Goal: Task Accomplishment & Management: Complete application form

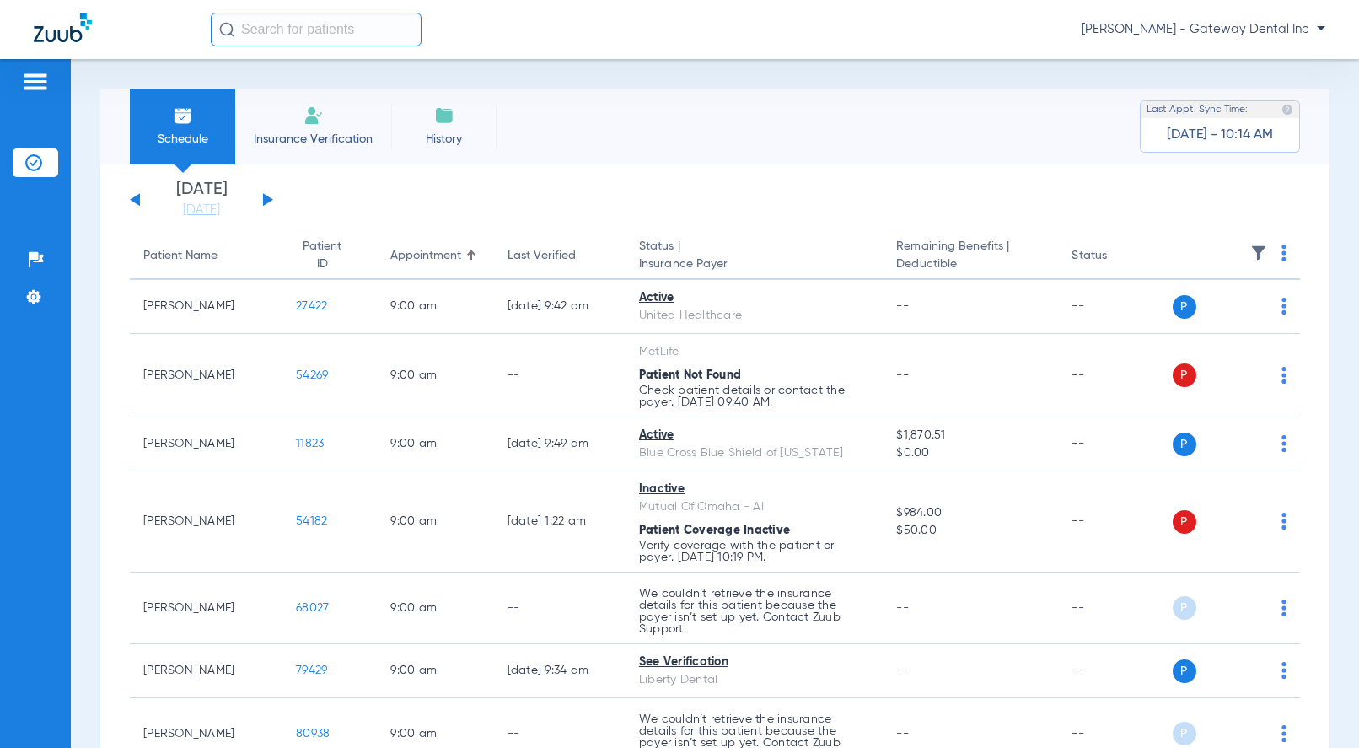
click at [1234, 23] on span "[PERSON_NAME] - Gateway Dental Inc" at bounding box center [1203, 29] width 244 height 17
click at [1228, 75] on button "Account Selection" at bounding box center [1261, 60] width 121 height 34
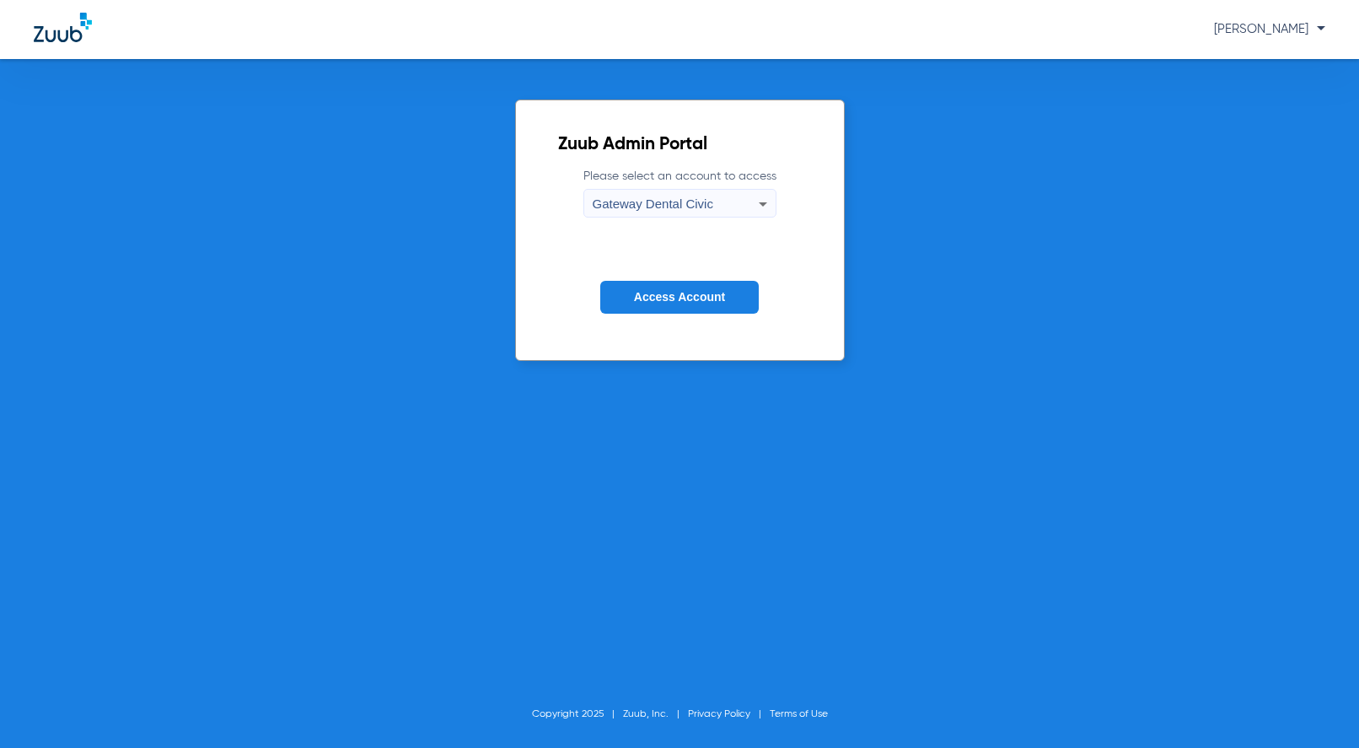
click at [627, 201] on span "Gateway Dental Civic" at bounding box center [653, 203] width 121 height 14
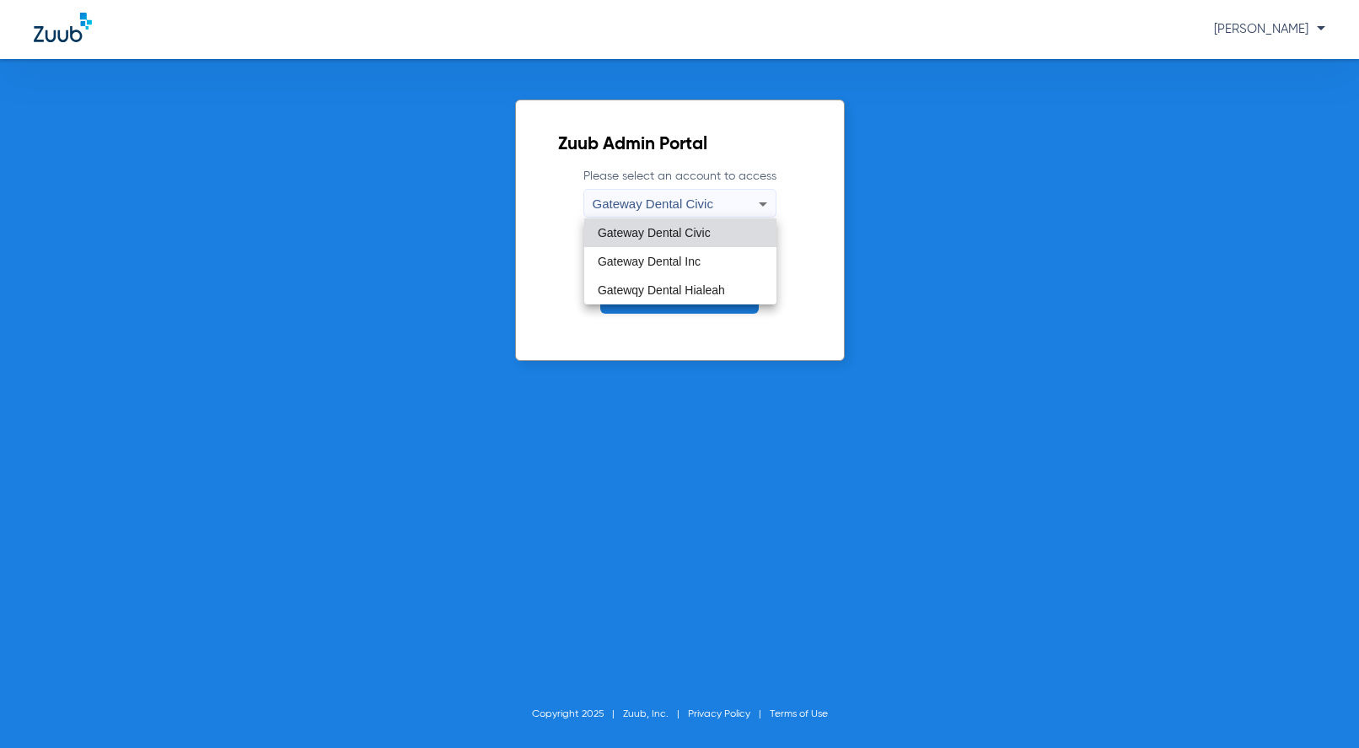
click at [653, 236] on span "Gateway Dental Civic" at bounding box center [654, 233] width 113 height 12
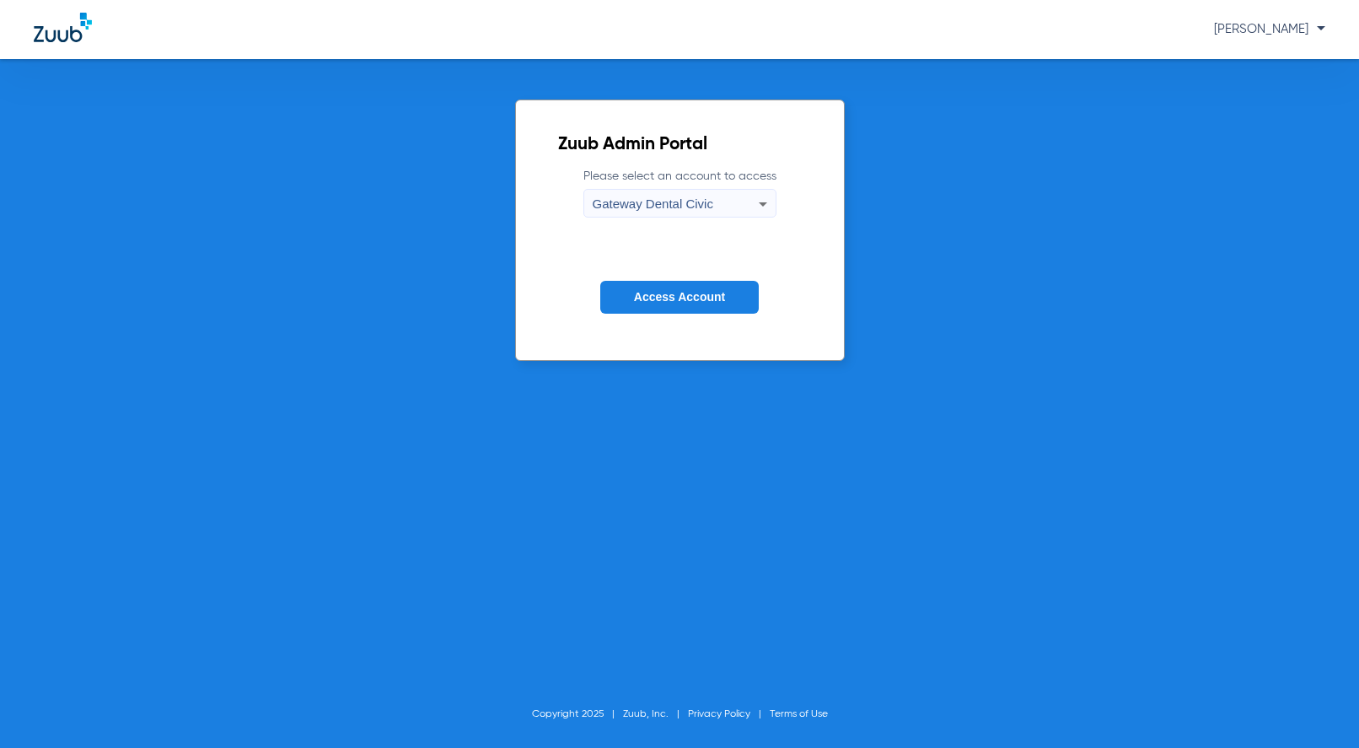
click at [668, 303] on span "Access Account" at bounding box center [679, 296] width 91 height 13
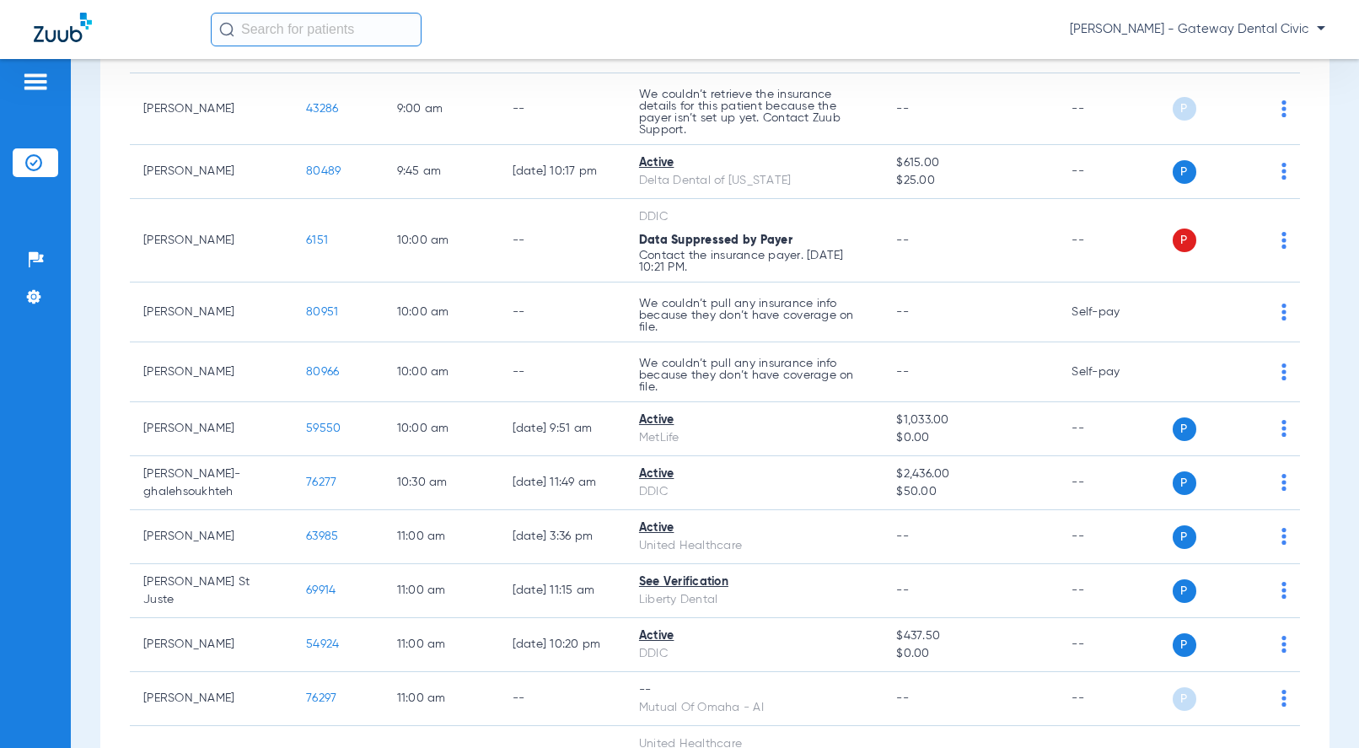
scroll to position [506, 0]
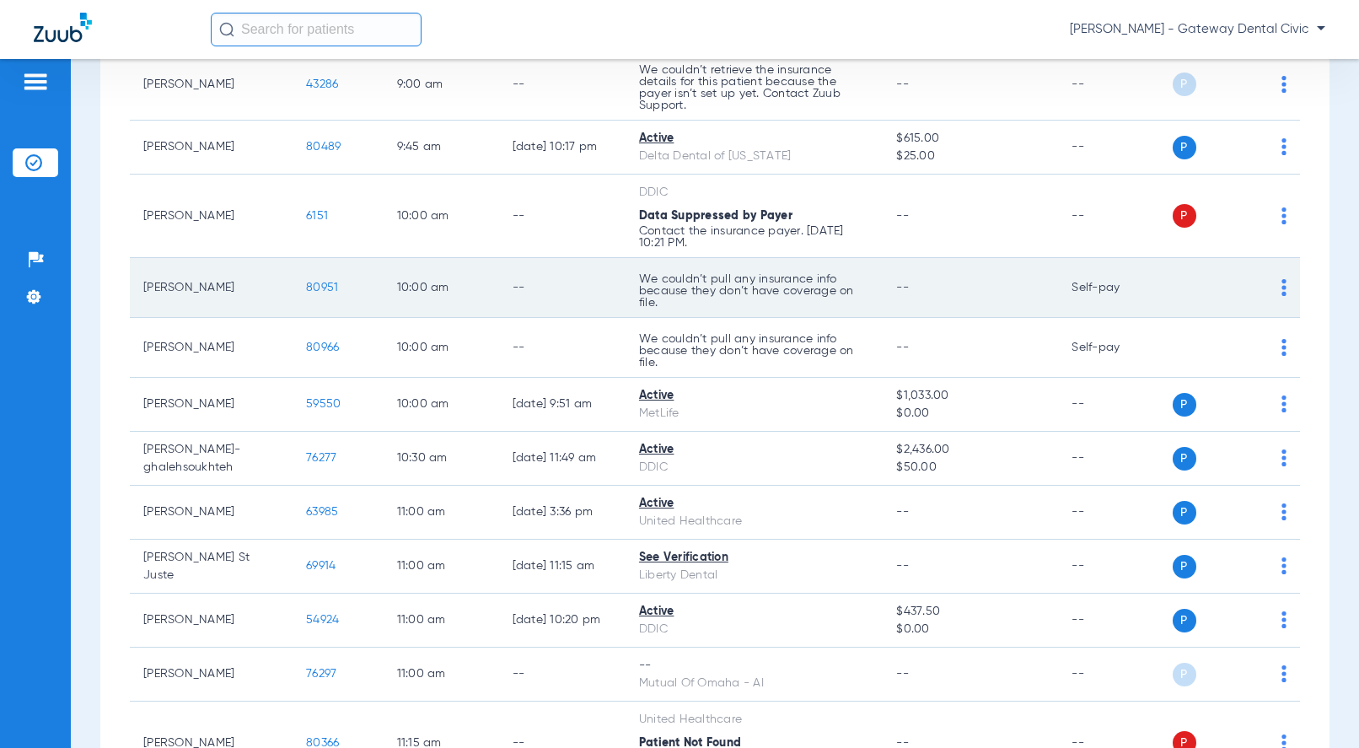
click at [308, 287] on span "80951" at bounding box center [322, 288] width 32 height 12
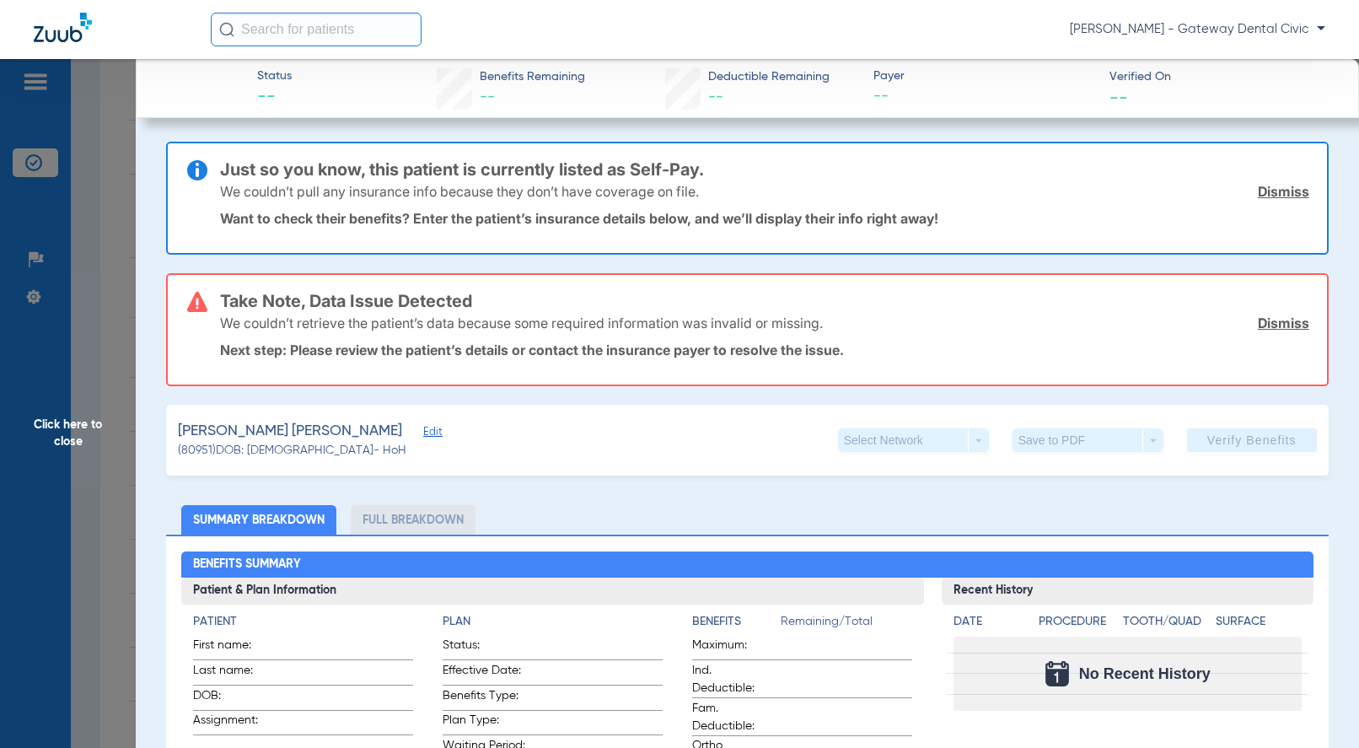
click at [423, 436] on span "Edit" at bounding box center [430, 434] width 15 height 16
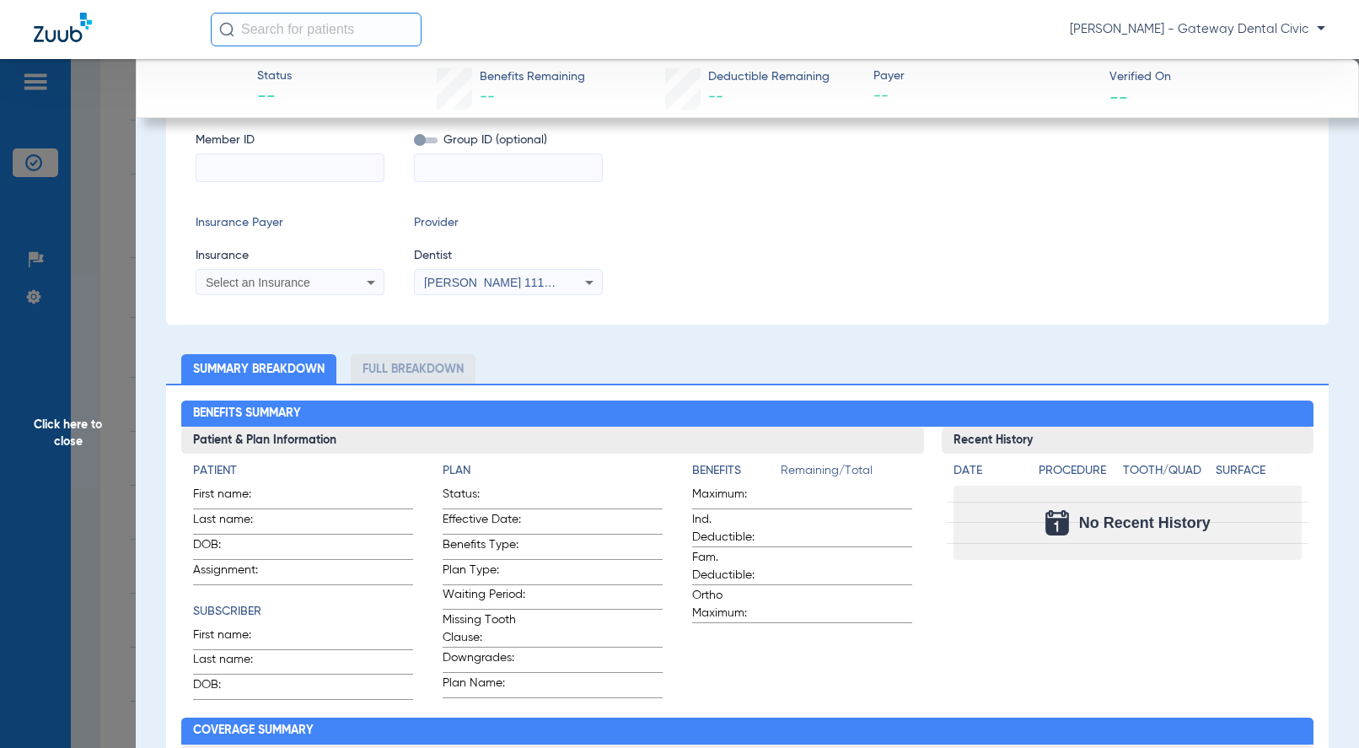
scroll to position [317, 0]
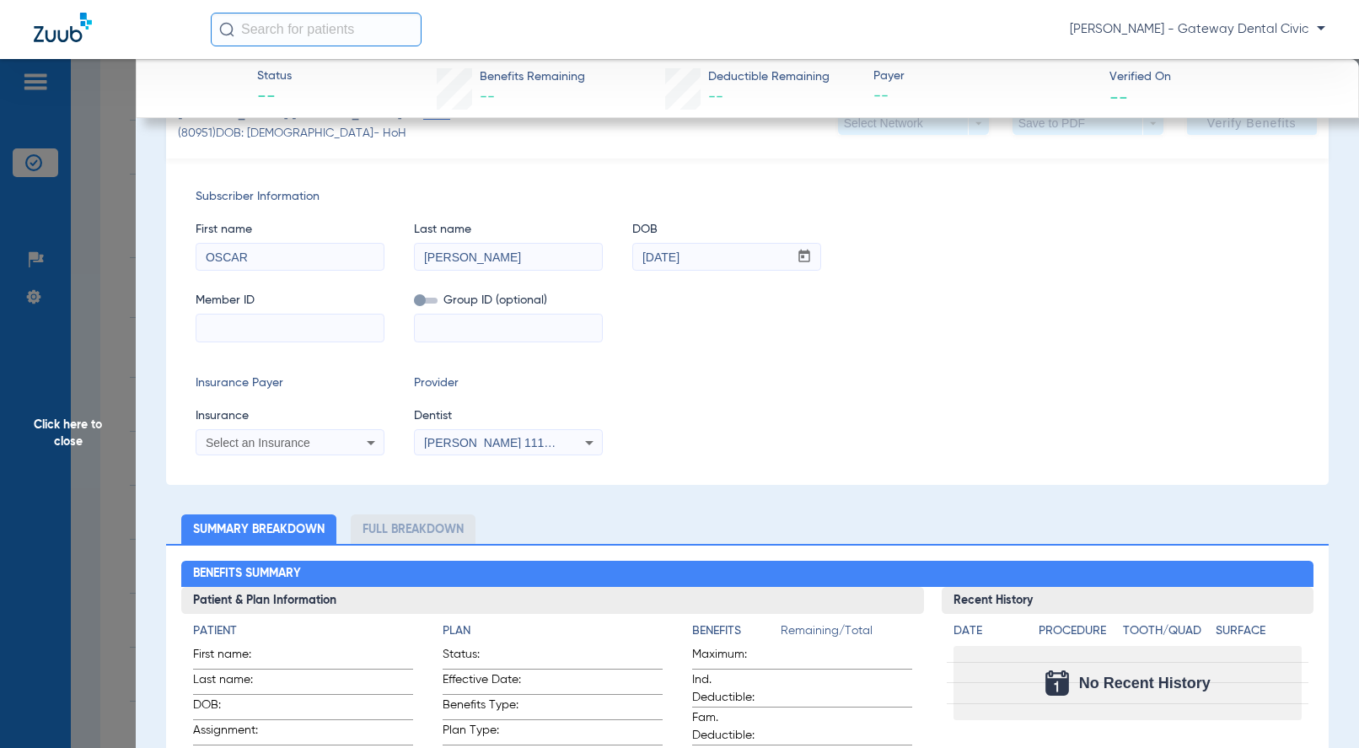
click at [328, 330] on input at bounding box center [289, 327] width 187 height 27
paste input "126092455501"
type input "126092455501"
click at [411, 301] on div "Member ID 126092455501 Group ID (optional)" at bounding box center [747, 308] width 1102 height 65
drag, startPoint x: 429, startPoint y: 302, endPoint x: 409, endPoint y: 329, distance: 33.7
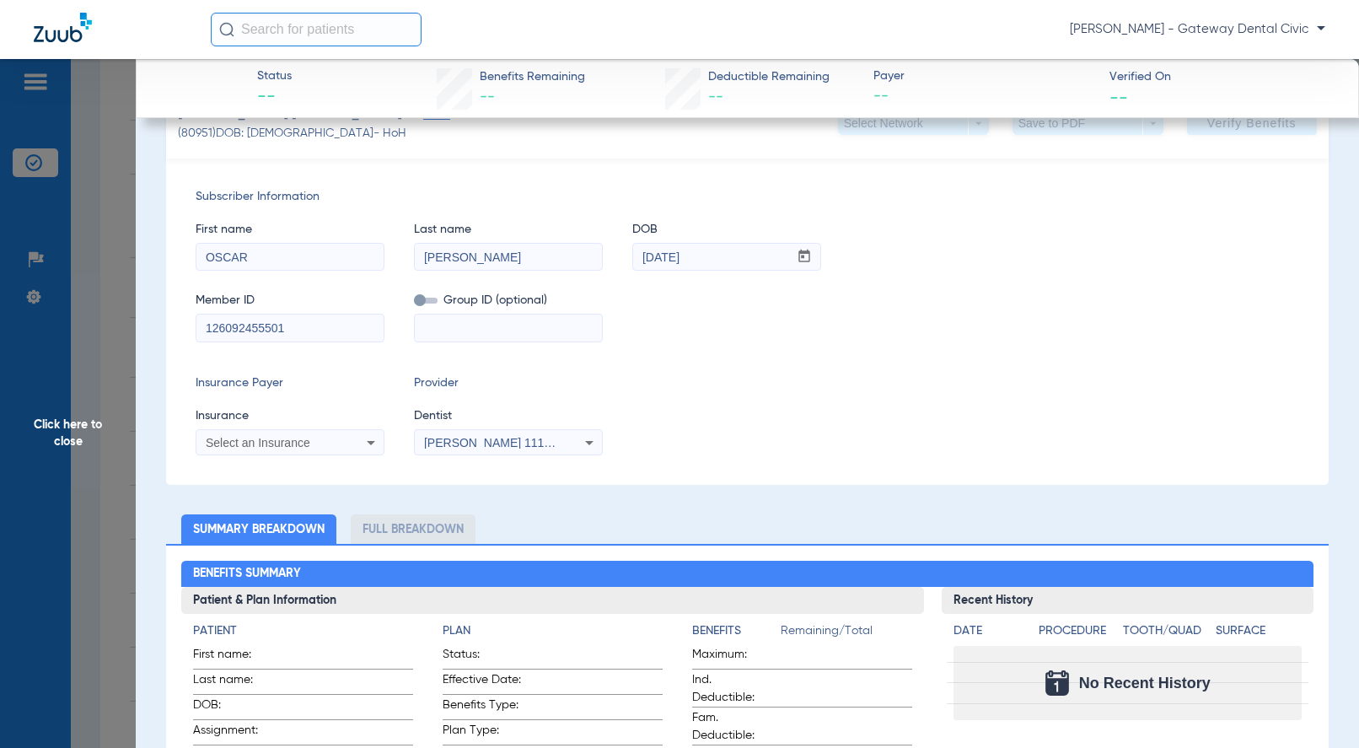
click at [429, 302] on span at bounding box center [426, 301] width 24 height 6
click at [414, 303] on input "checkbox" at bounding box center [414, 303] width 0 height 0
click at [308, 432] on mat-select "Select an Insurance" at bounding box center [290, 442] width 189 height 27
click at [294, 440] on span "Select an Insurance" at bounding box center [258, 442] width 105 height 13
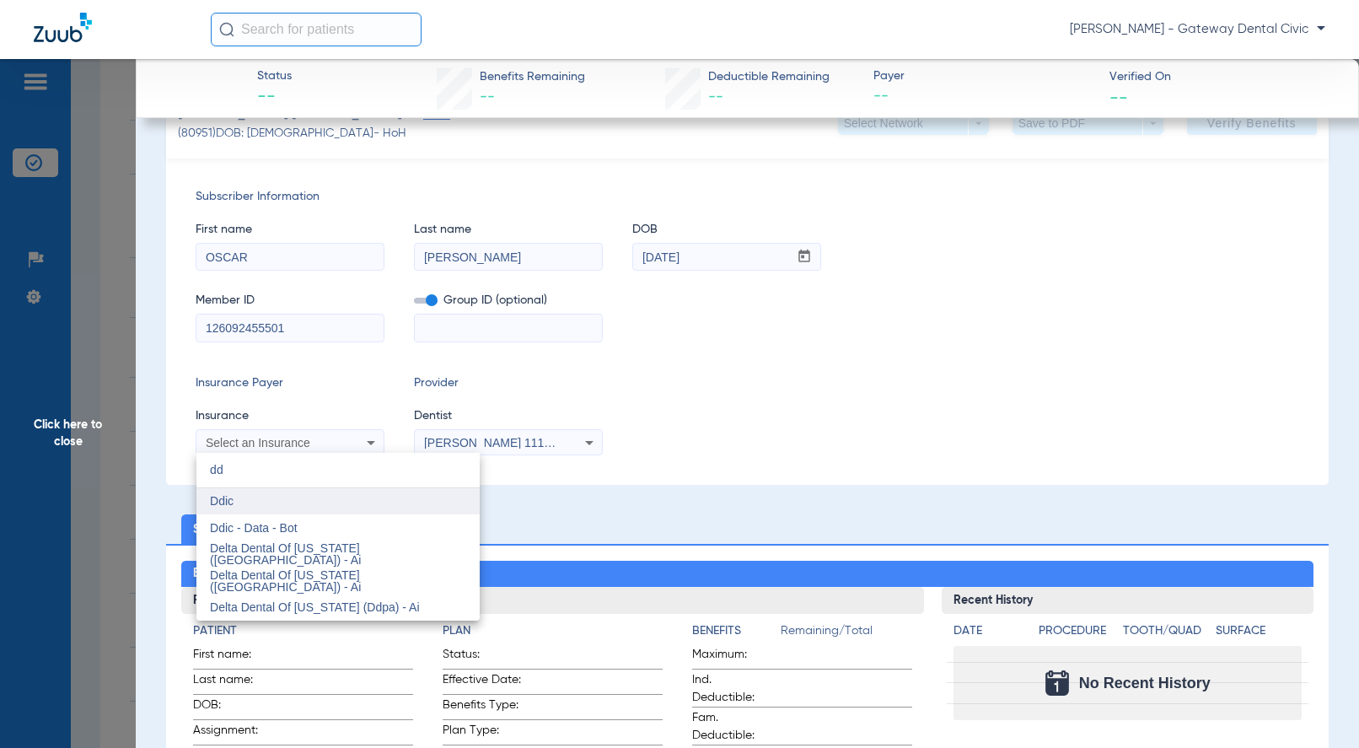
type input "dd"
drag, startPoint x: 244, startPoint y: 501, endPoint x: 377, endPoint y: 463, distance: 138.5
click at [244, 501] on mat-option "Ddic" at bounding box center [337, 501] width 283 height 27
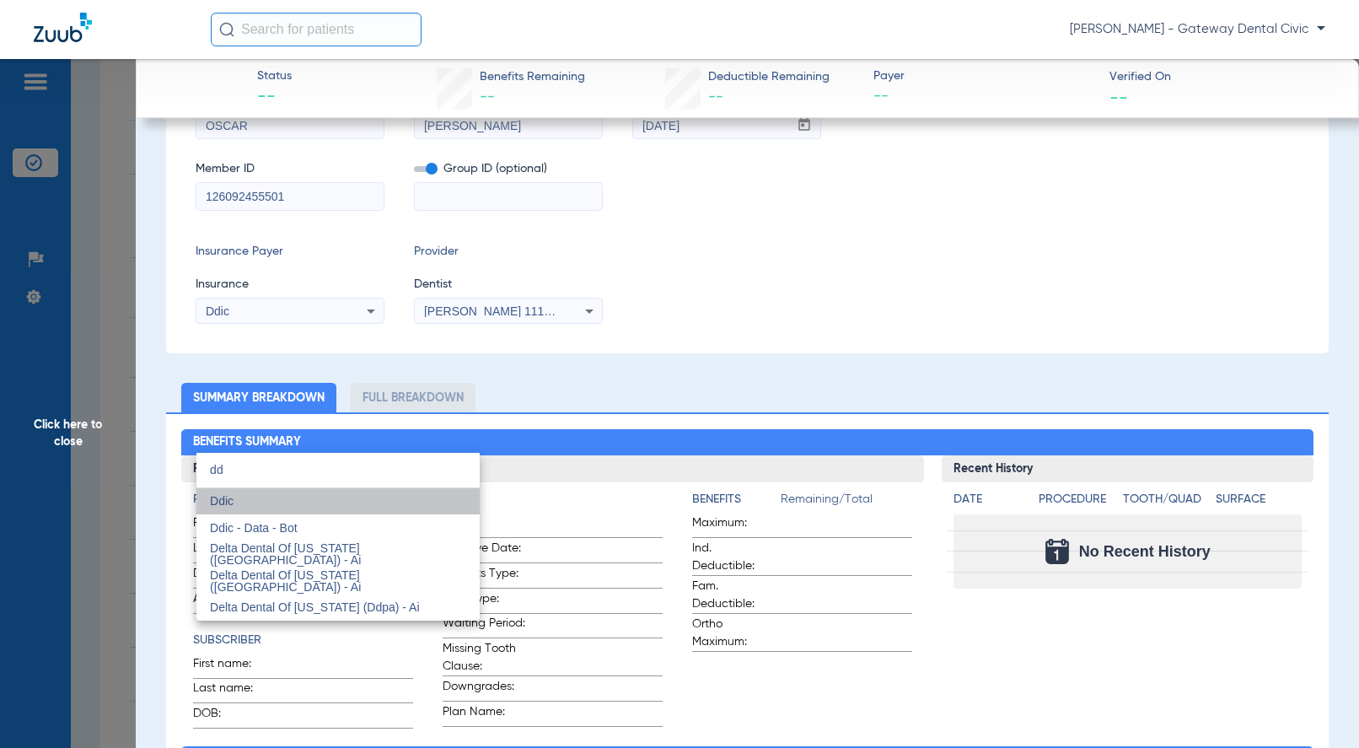
scroll to position [185, 0]
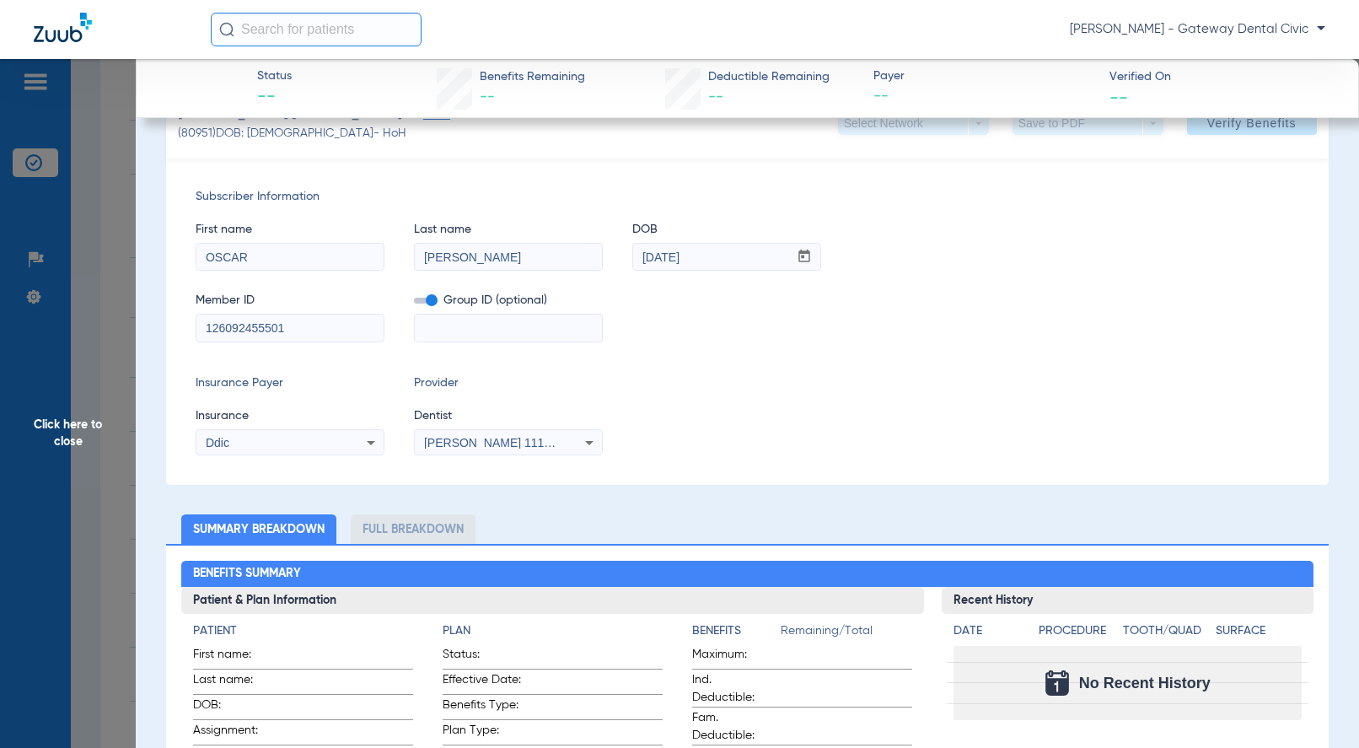
click at [506, 422] on span "Dentist" at bounding box center [508, 416] width 189 height 18
click at [506, 437] on span "[PERSON_NAME] 1114185550" at bounding box center [507, 442] width 166 height 13
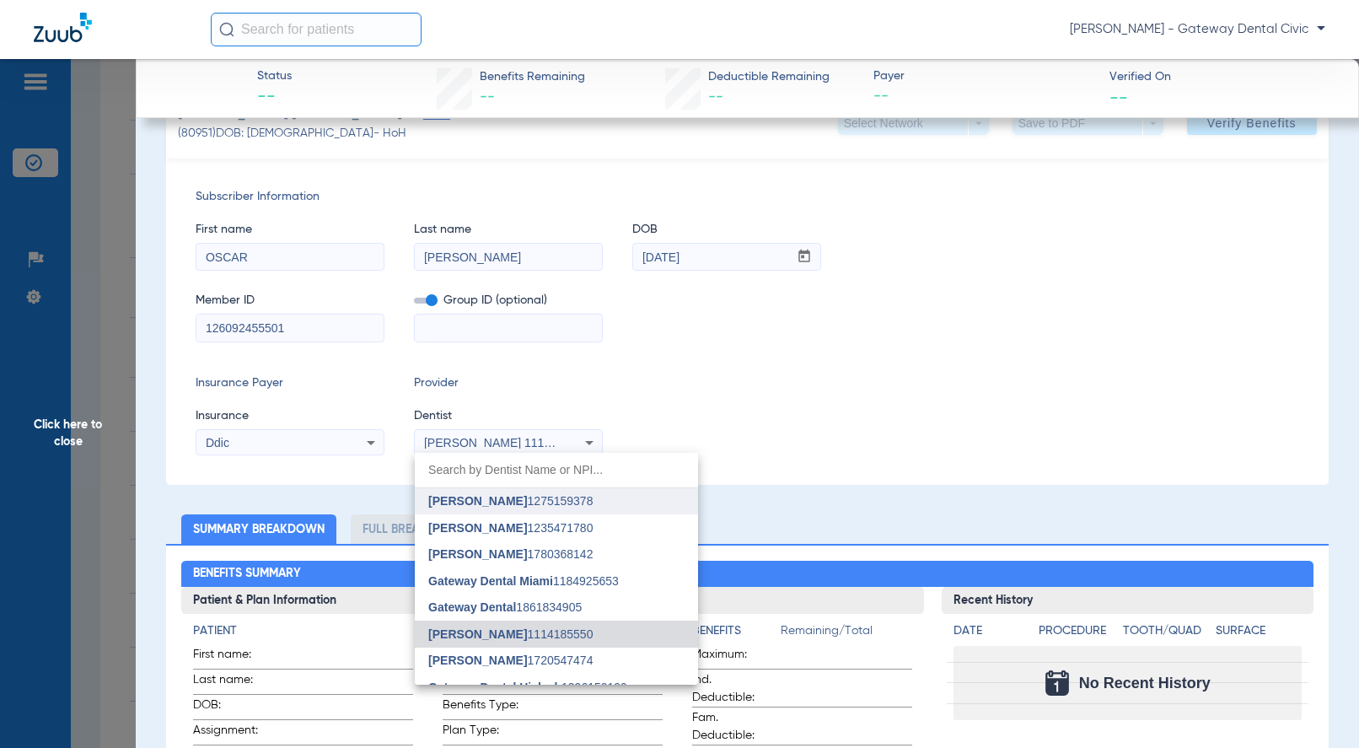
scroll to position [69, 0]
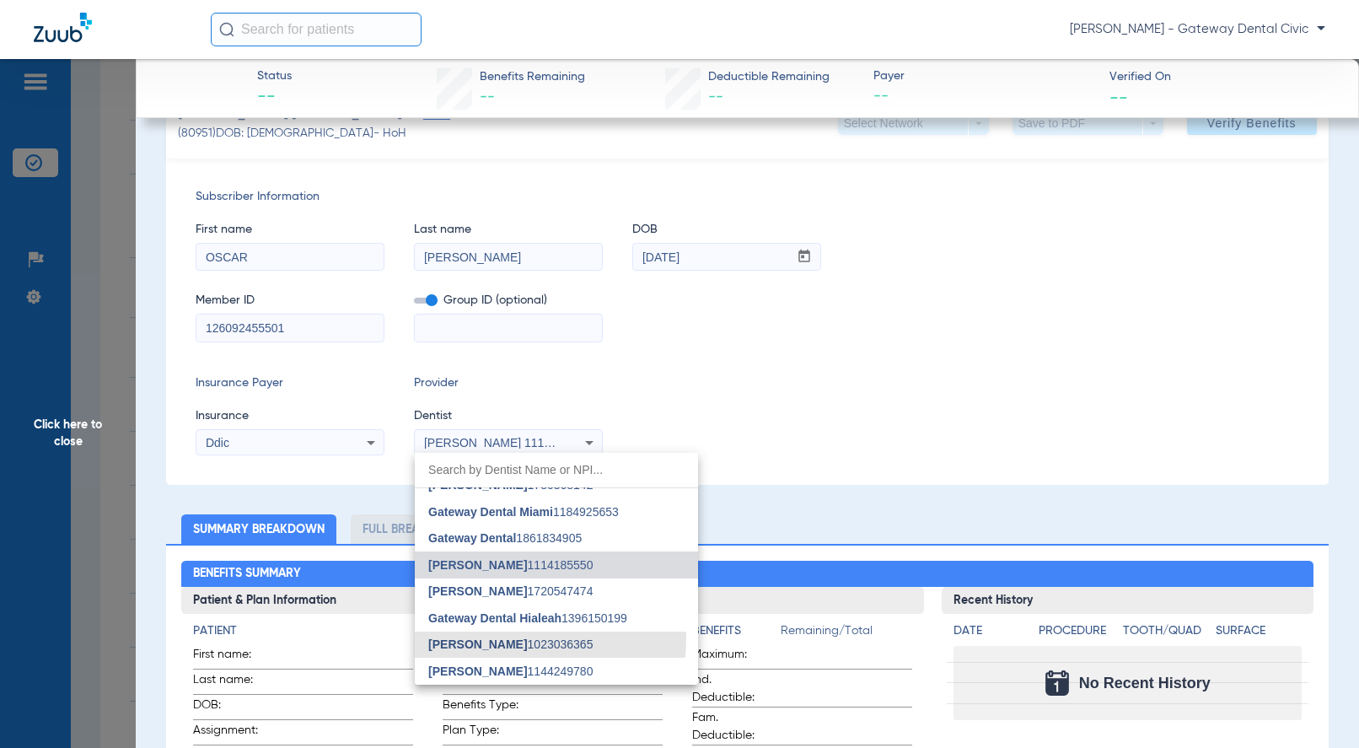
drag, startPoint x: 491, startPoint y: 638, endPoint x: 104, endPoint y: 533, distance: 401.8
click at [491, 639] on span "[PERSON_NAME]" at bounding box center [477, 643] width 99 height 13
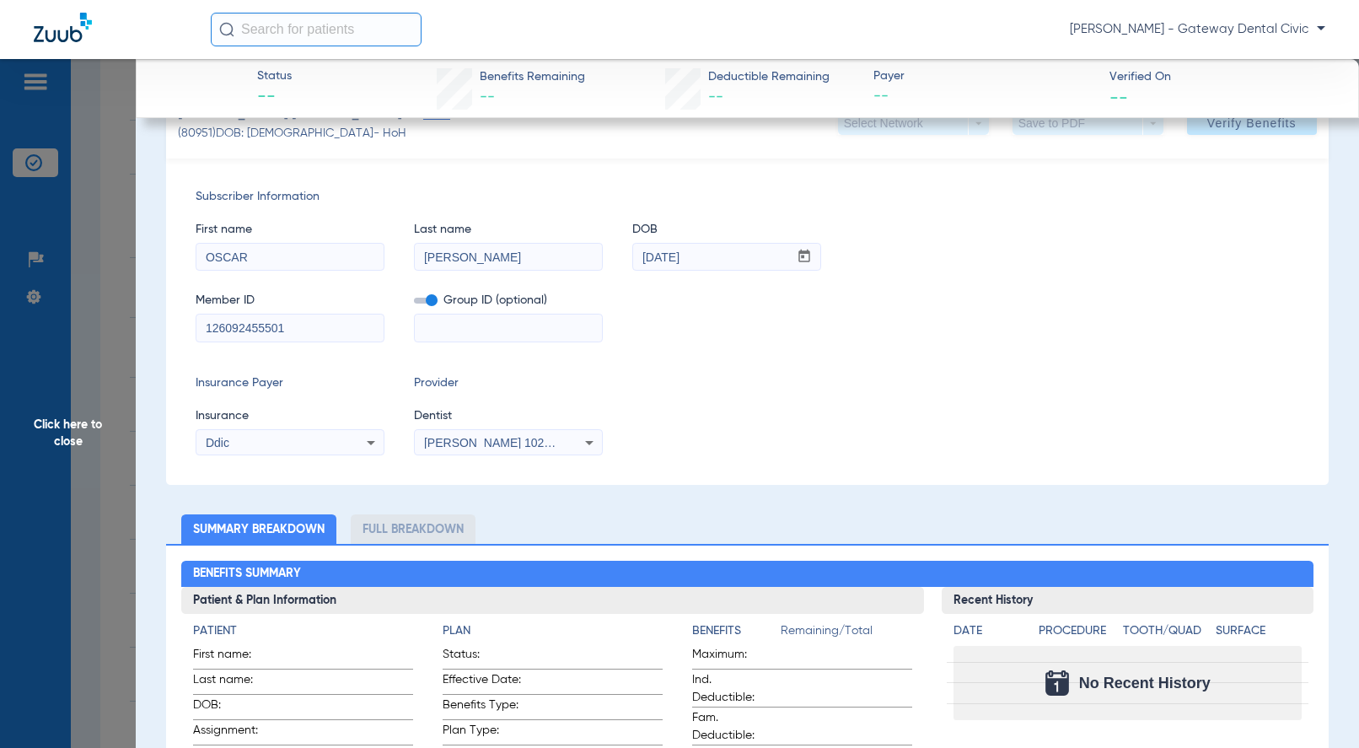
click at [436, 320] on input at bounding box center [508, 327] width 187 height 27
paste input "19083-00001"
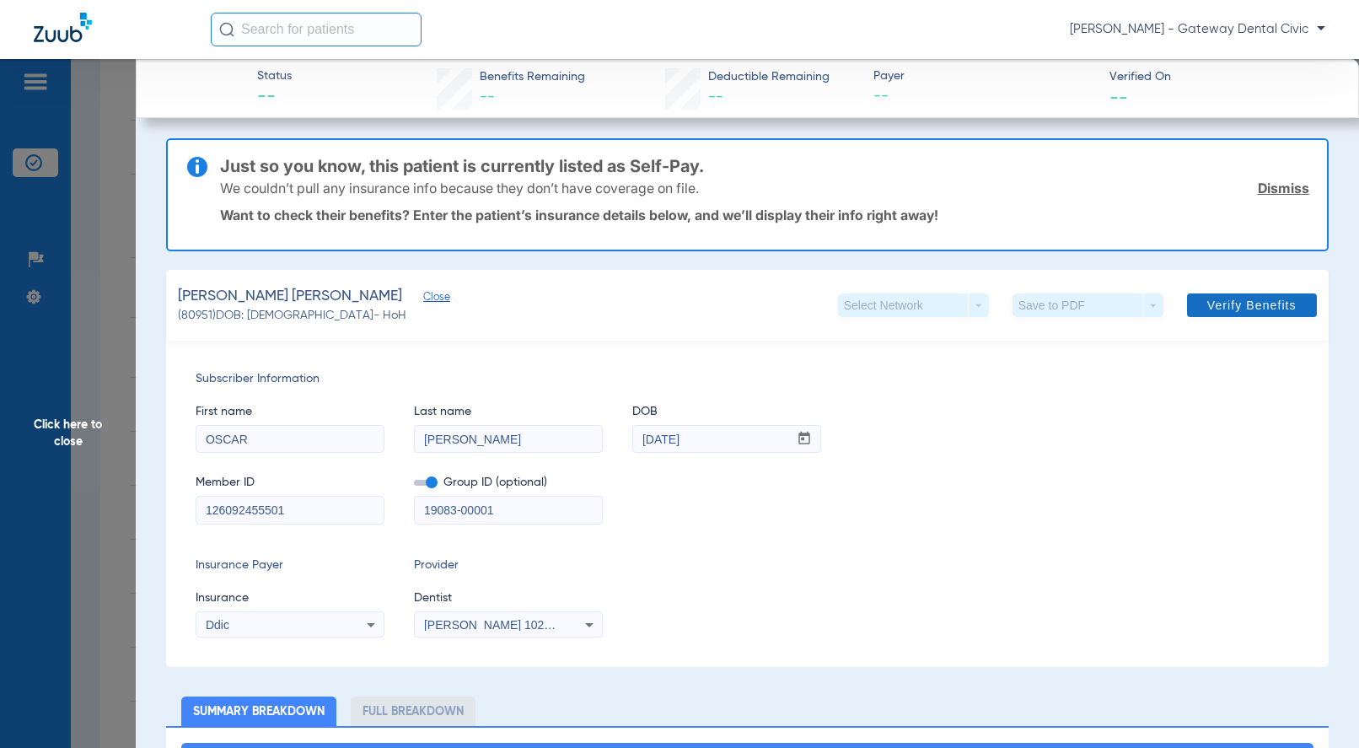
scroll to position [0, 0]
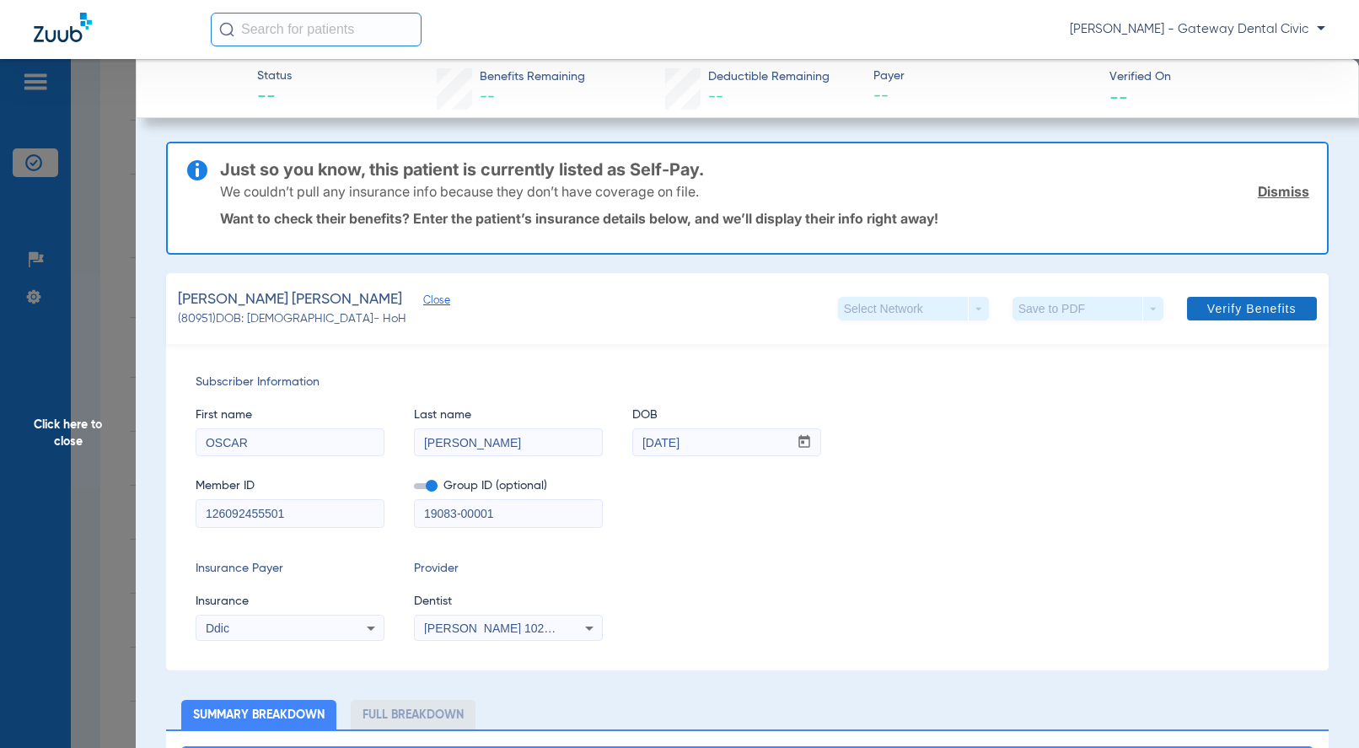
type input "19083-00001"
click at [1232, 324] on span at bounding box center [1252, 308] width 130 height 40
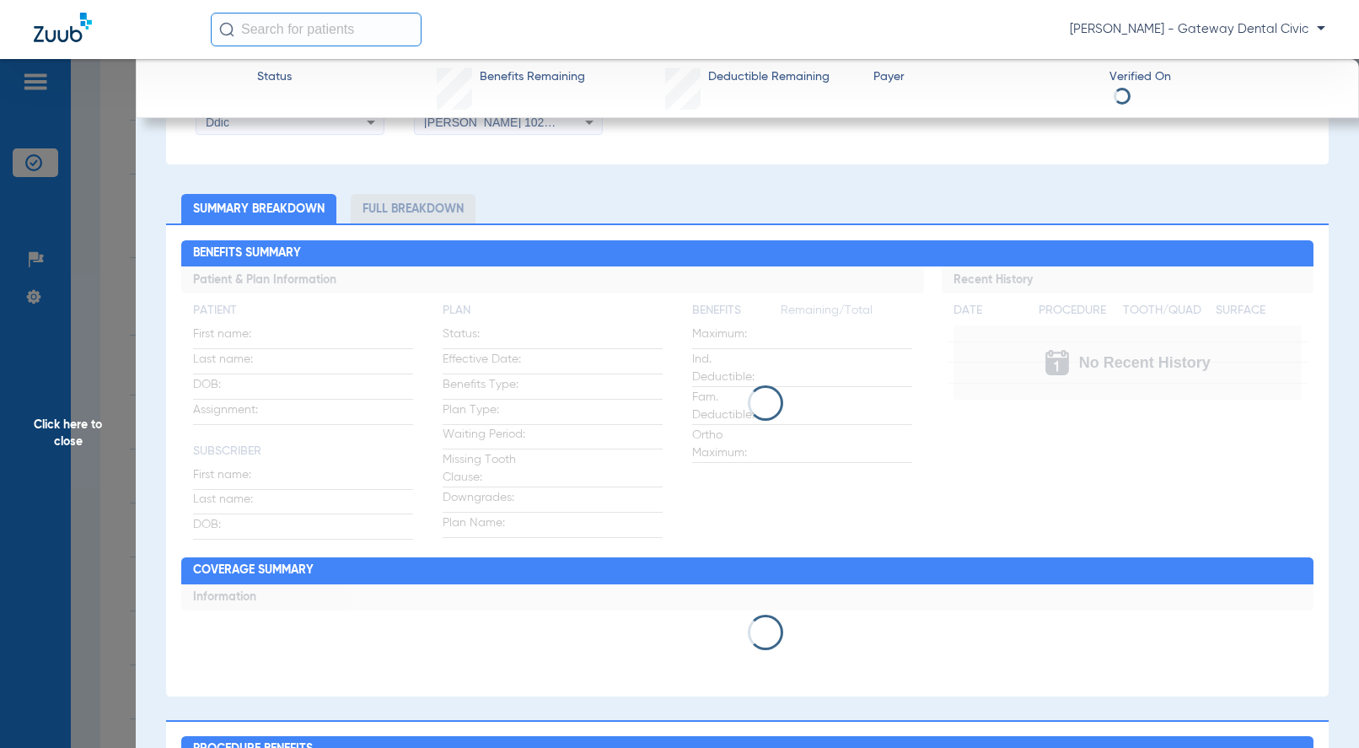
scroll to position [637, 0]
